Goal: Information Seeking & Learning: Learn about a topic

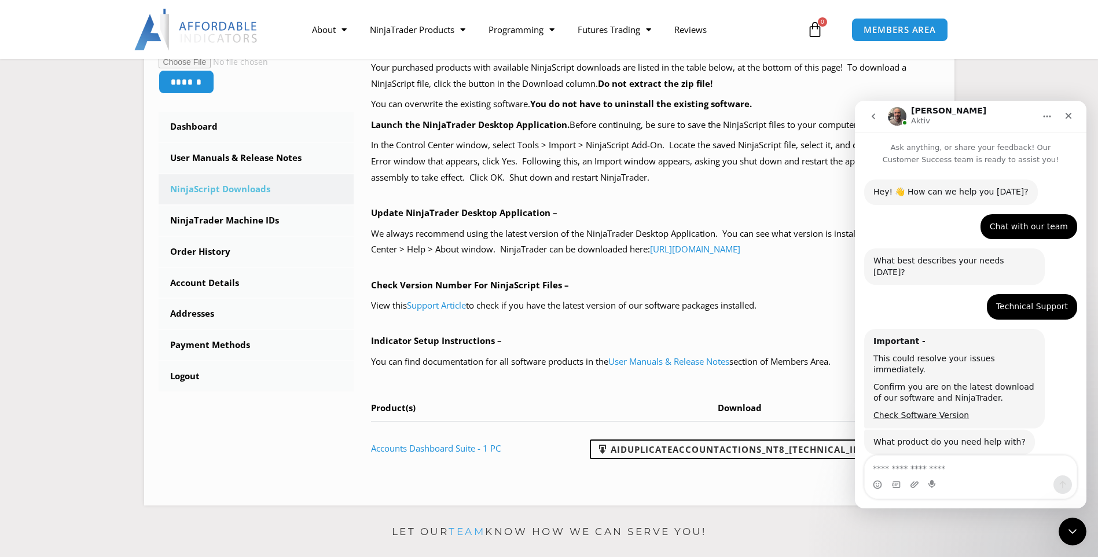
scroll to position [2, 0]
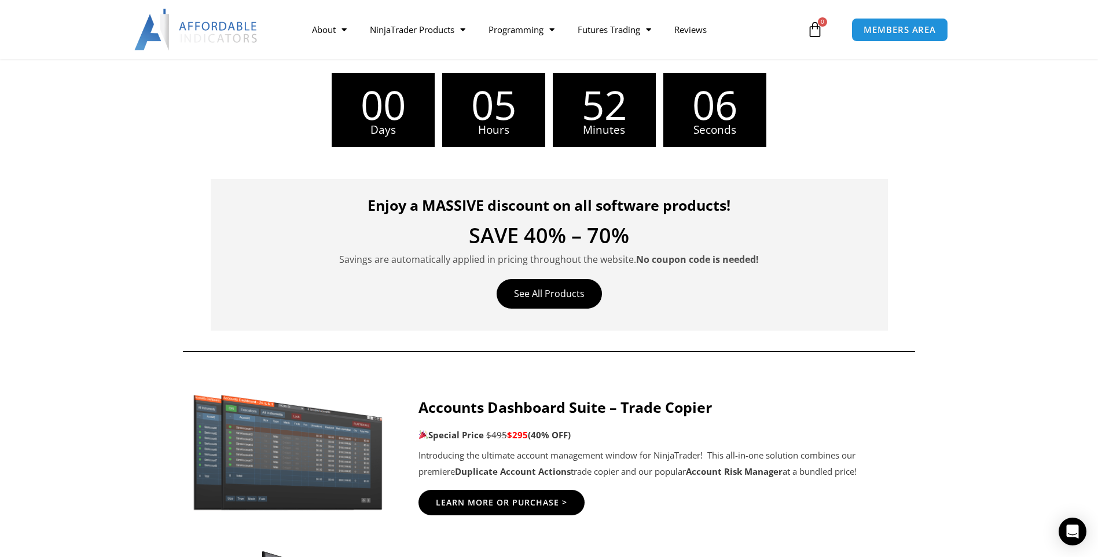
scroll to position [258, 0]
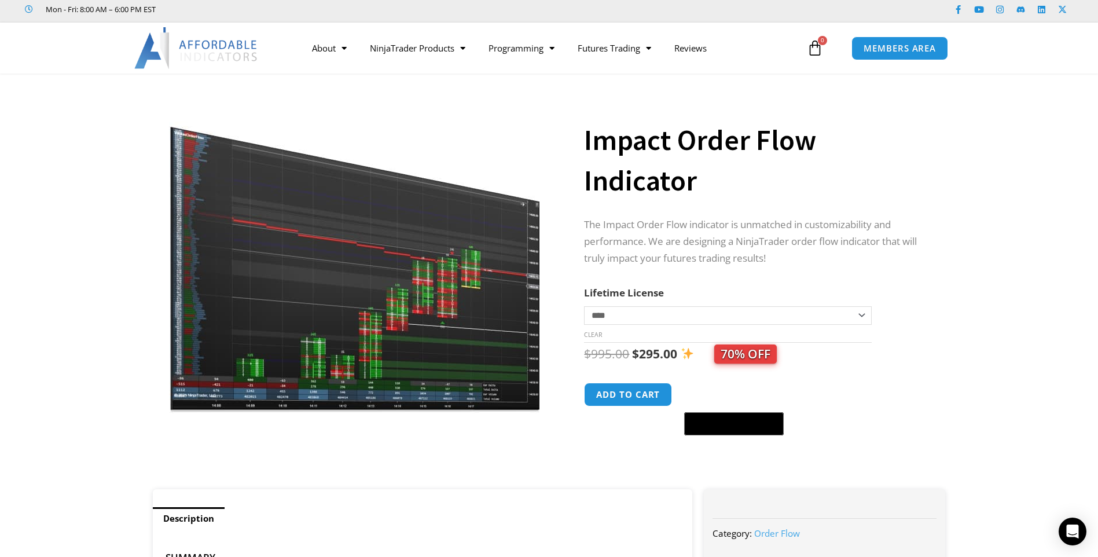
scroll to position [42, 0]
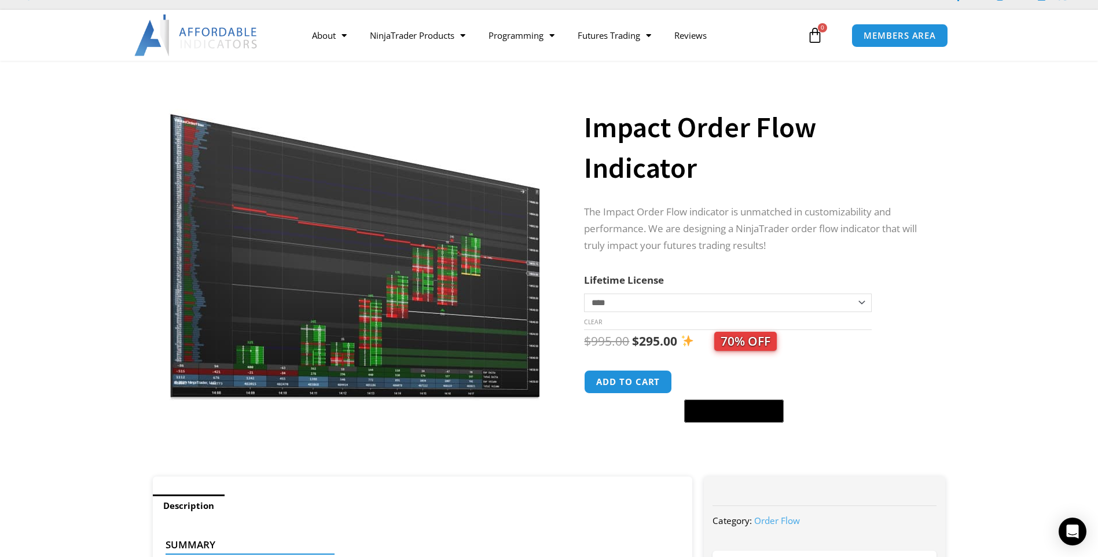
click at [390, 265] on img at bounding box center [355, 241] width 372 height 320
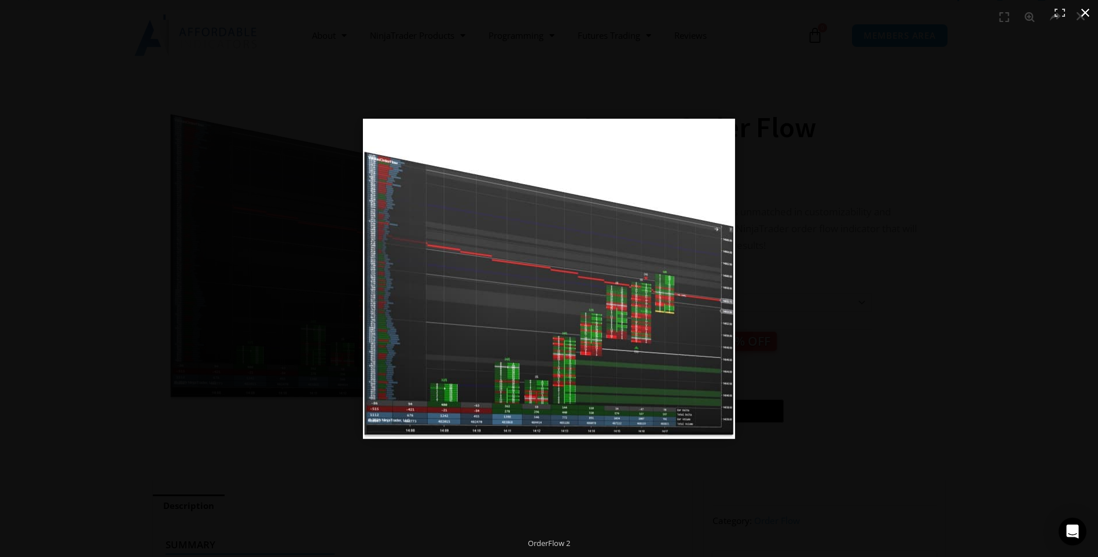
click at [887, 291] on div at bounding box center [710, 295] width 695 height 352
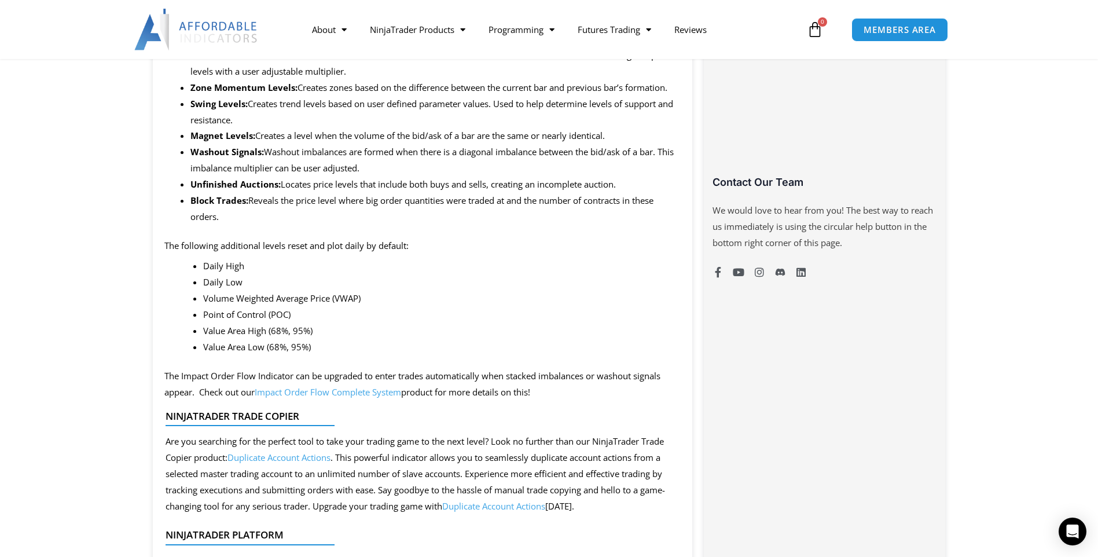
scroll to position [943, 0]
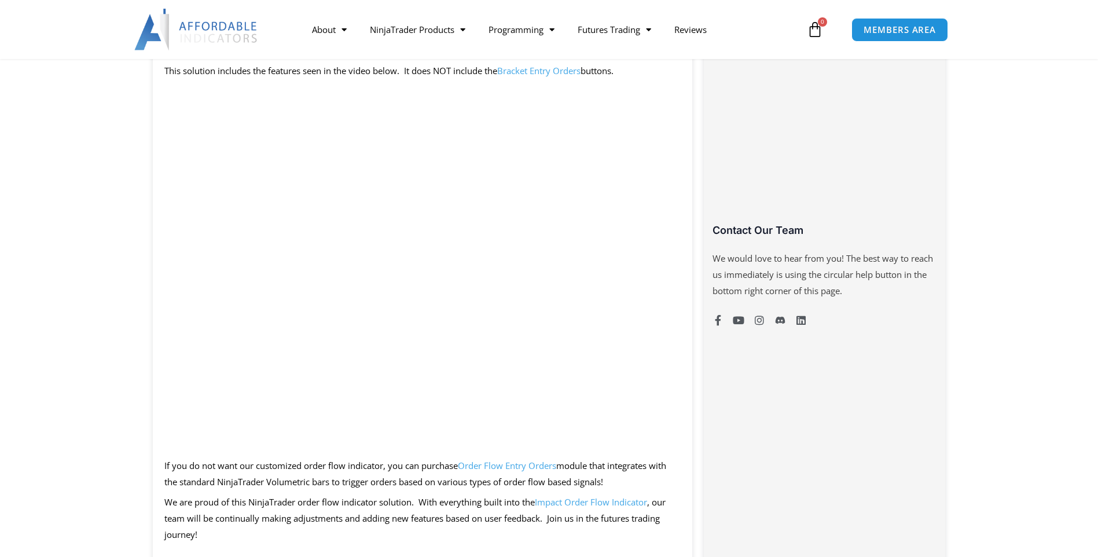
scroll to position [753, 0]
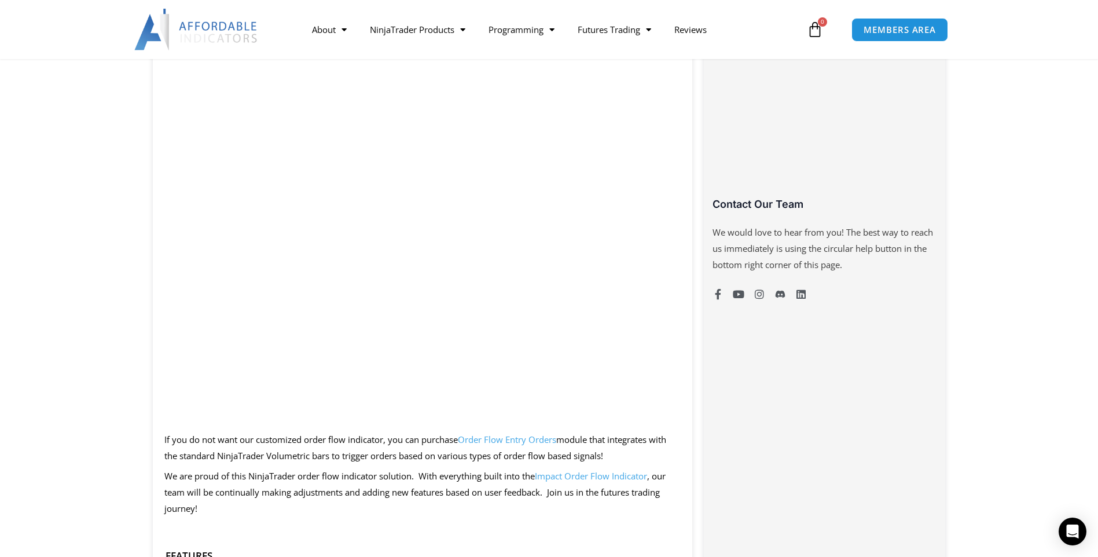
drag, startPoint x: 894, startPoint y: 474, endPoint x: 779, endPoint y: 460, distance: 115.4
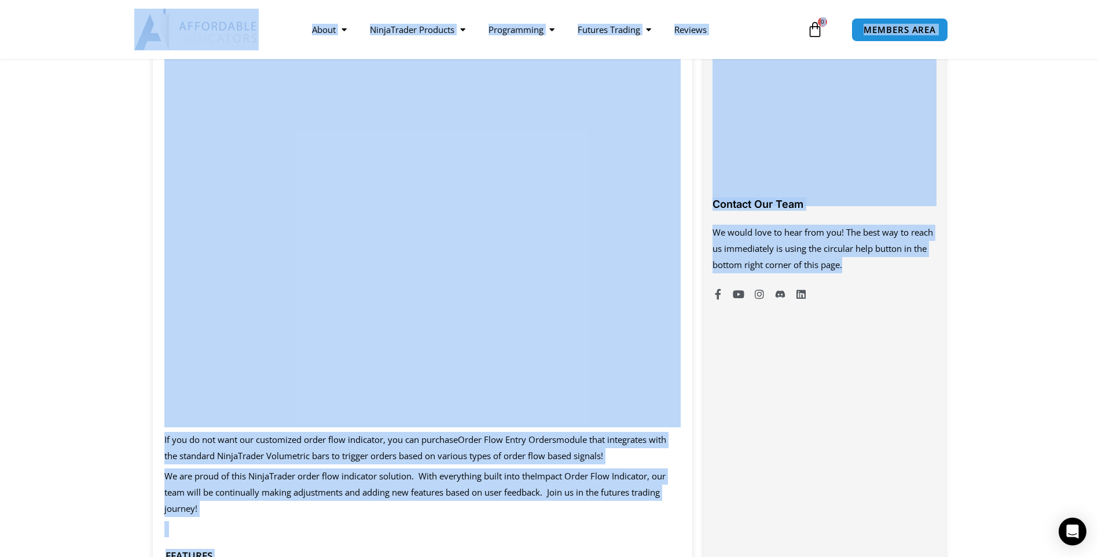
drag, startPoint x: 90, startPoint y: 38, endPoint x: 922, endPoint y: 357, distance: 891.3
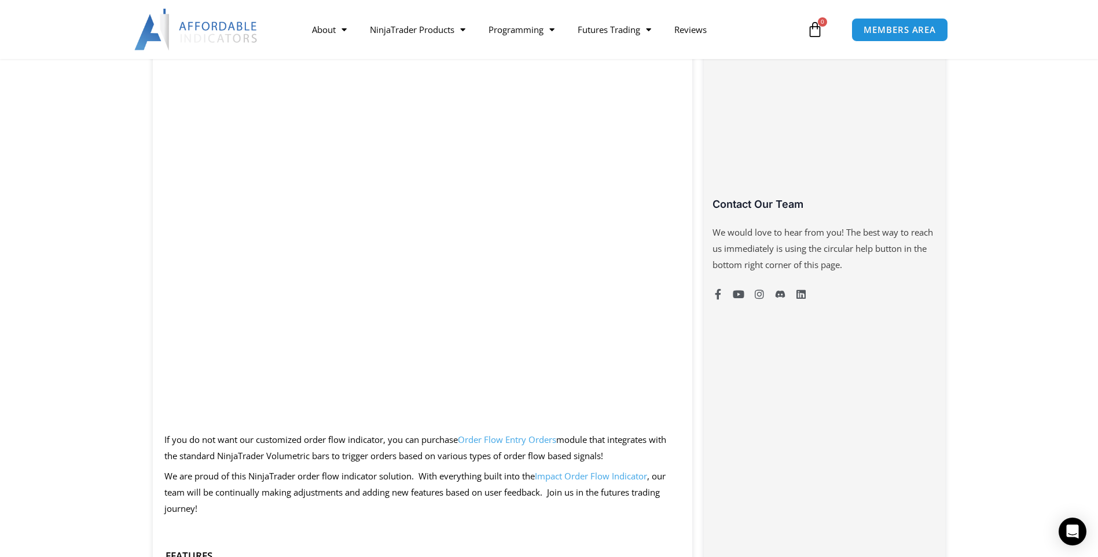
drag, startPoint x: 922, startPoint y: 357, endPoint x: 873, endPoint y: 436, distance: 93.3
